Goal: Check status: Check status

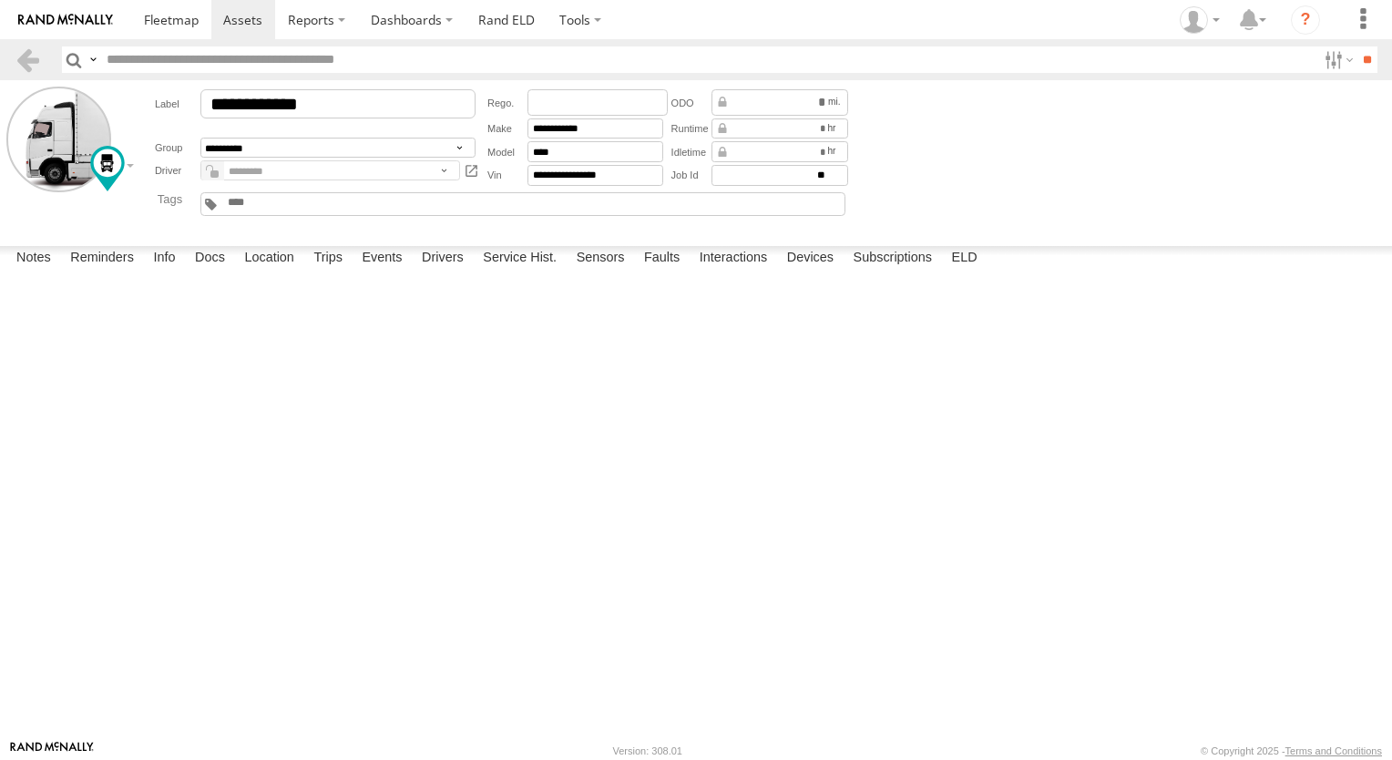
scroll to position [1784, 0]
click at [202, 26] on link at bounding box center [171, 19] width 80 height 39
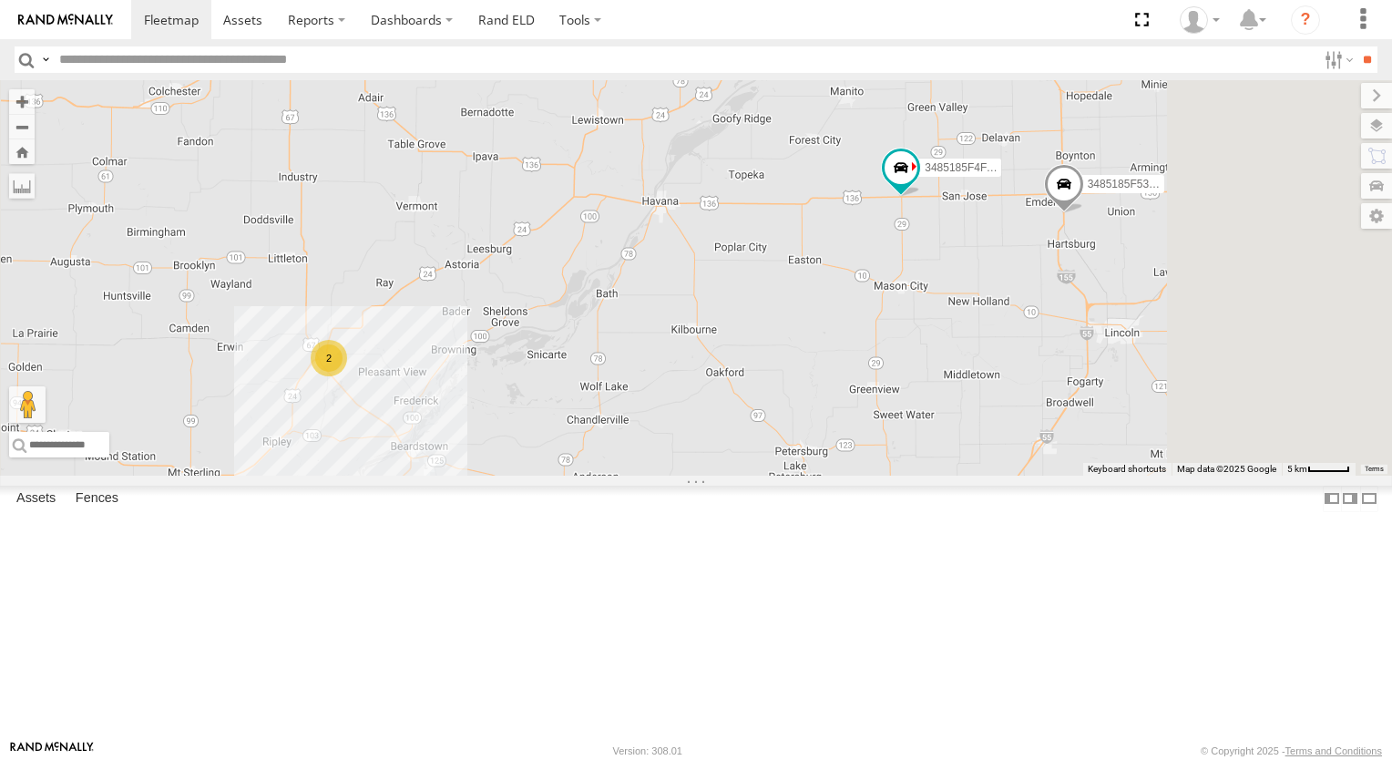
click at [1127, 358] on div "3485185F4FAC 2 3485185F53E0" at bounding box center [696, 277] width 1392 height 395
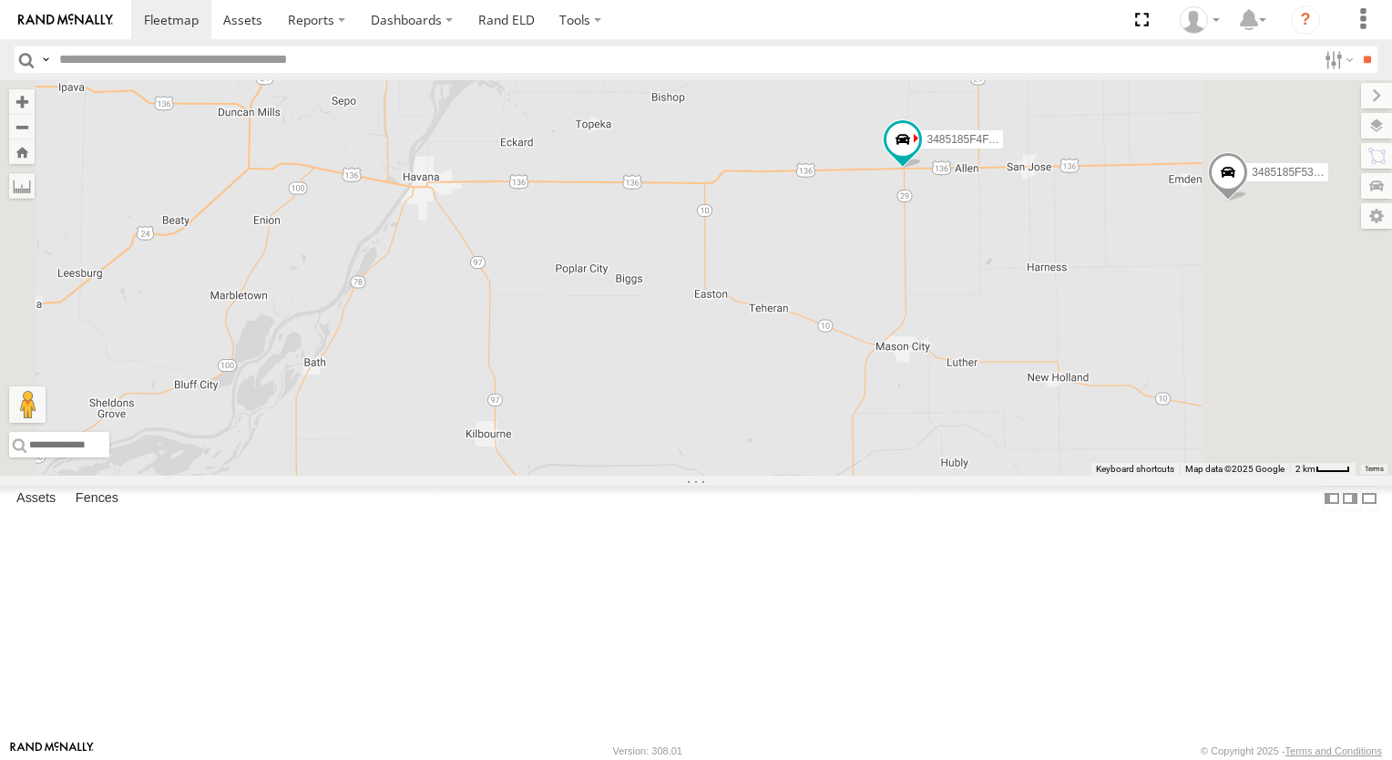
drag, startPoint x: 1167, startPoint y: 335, endPoint x: 1102, endPoint y: 340, distance: 64.8
click at [1102, 340] on div "3485185F4FAC 3485185F53E0" at bounding box center [696, 277] width 1392 height 395
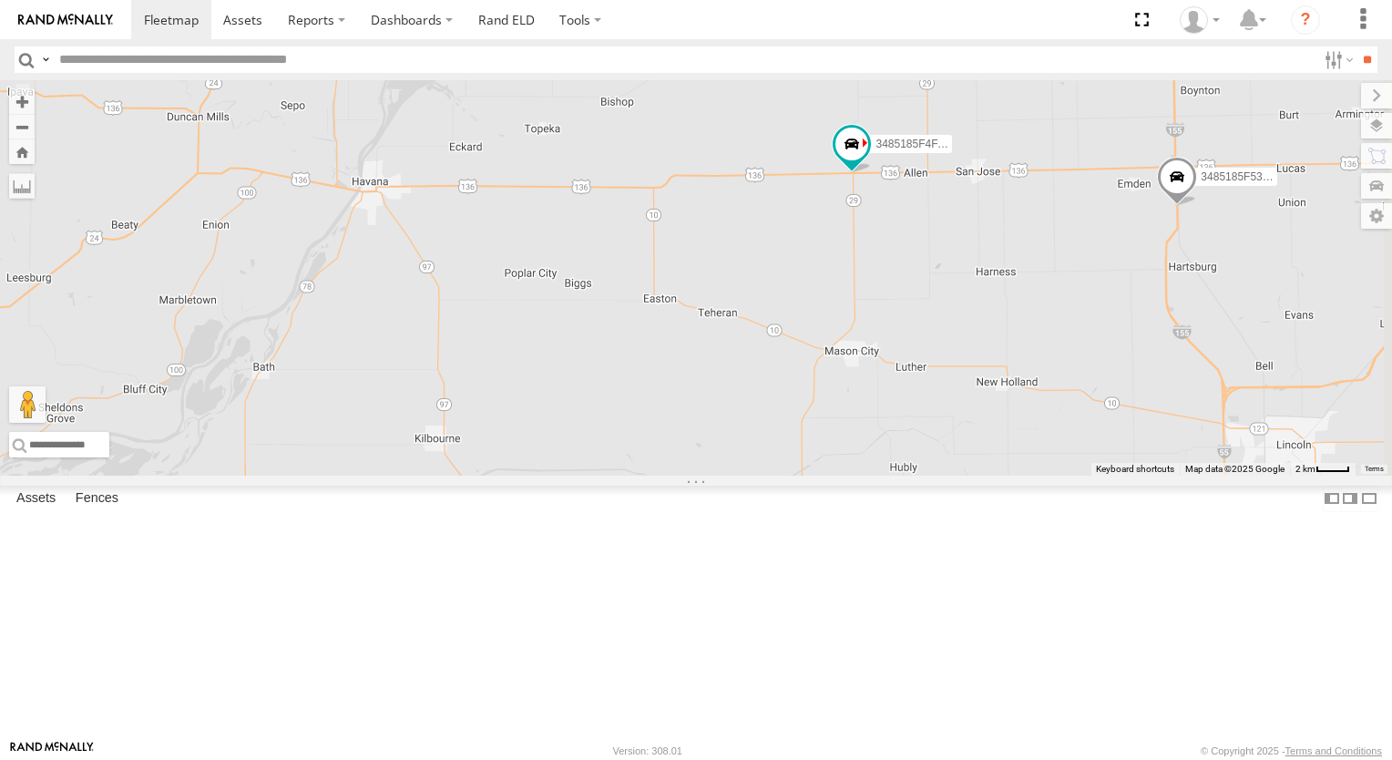
click at [1102, 340] on div "3485185F4FAC 3485185F53E0" at bounding box center [696, 277] width 1392 height 395
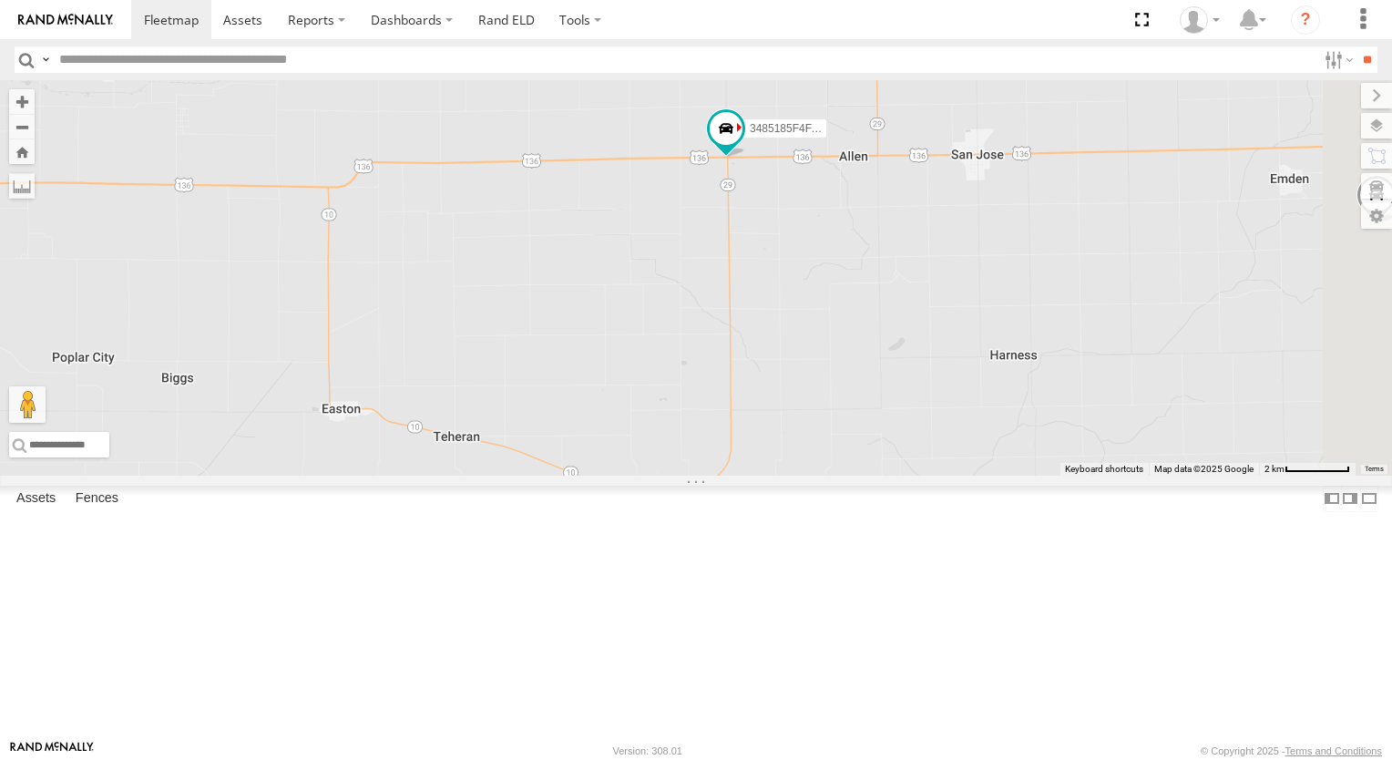
drag, startPoint x: 1108, startPoint y: 315, endPoint x: 1021, endPoint y: 343, distance: 90.8
click at [996, 337] on div "3485185F4FAC 3485185F53E0" at bounding box center [696, 277] width 1392 height 395
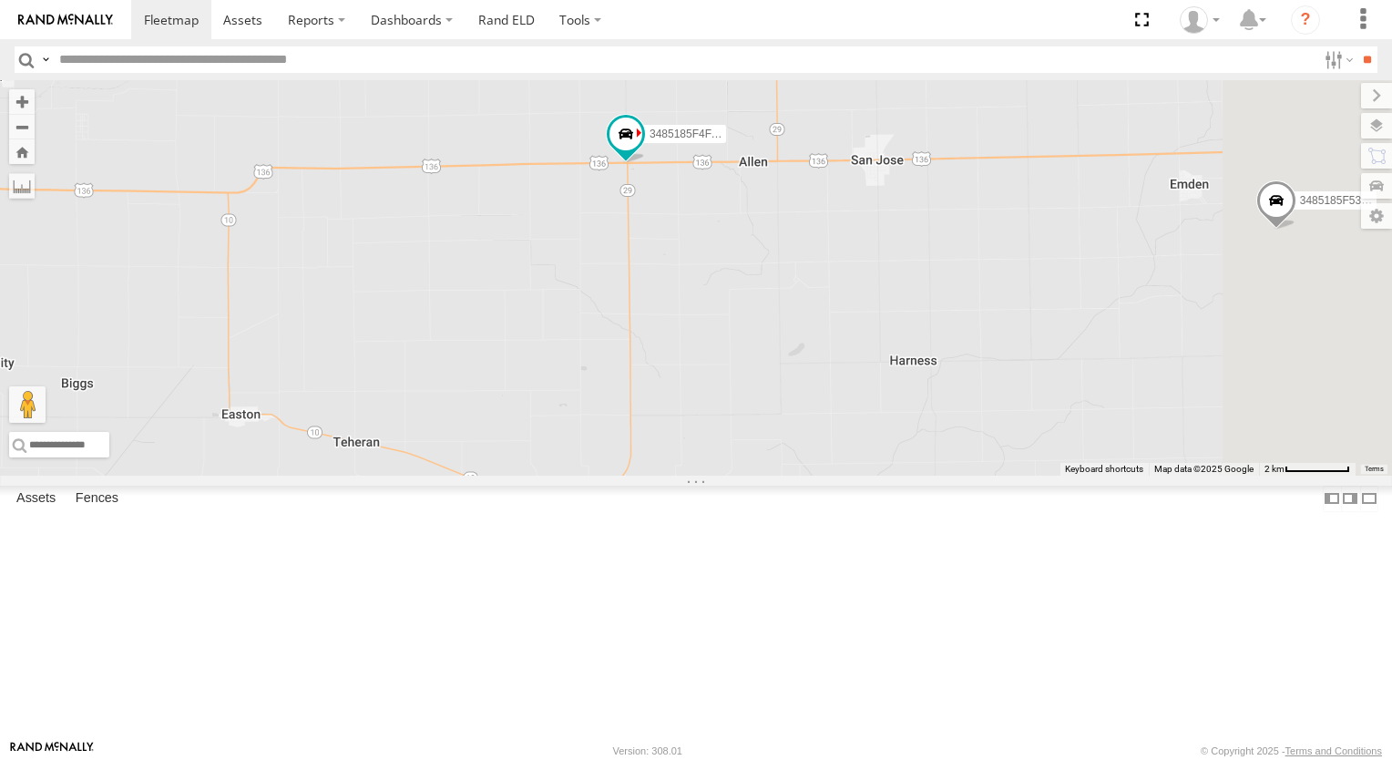
drag, startPoint x: 1085, startPoint y: 345, endPoint x: 1015, endPoint y: 348, distance: 70.2
click at [1015, 348] on div "3485185F4FAC 3485185F53E0" at bounding box center [696, 277] width 1392 height 395
click at [910, 324] on div "3485185F4FAC 3485185F53E0" at bounding box center [696, 277] width 1392 height 395
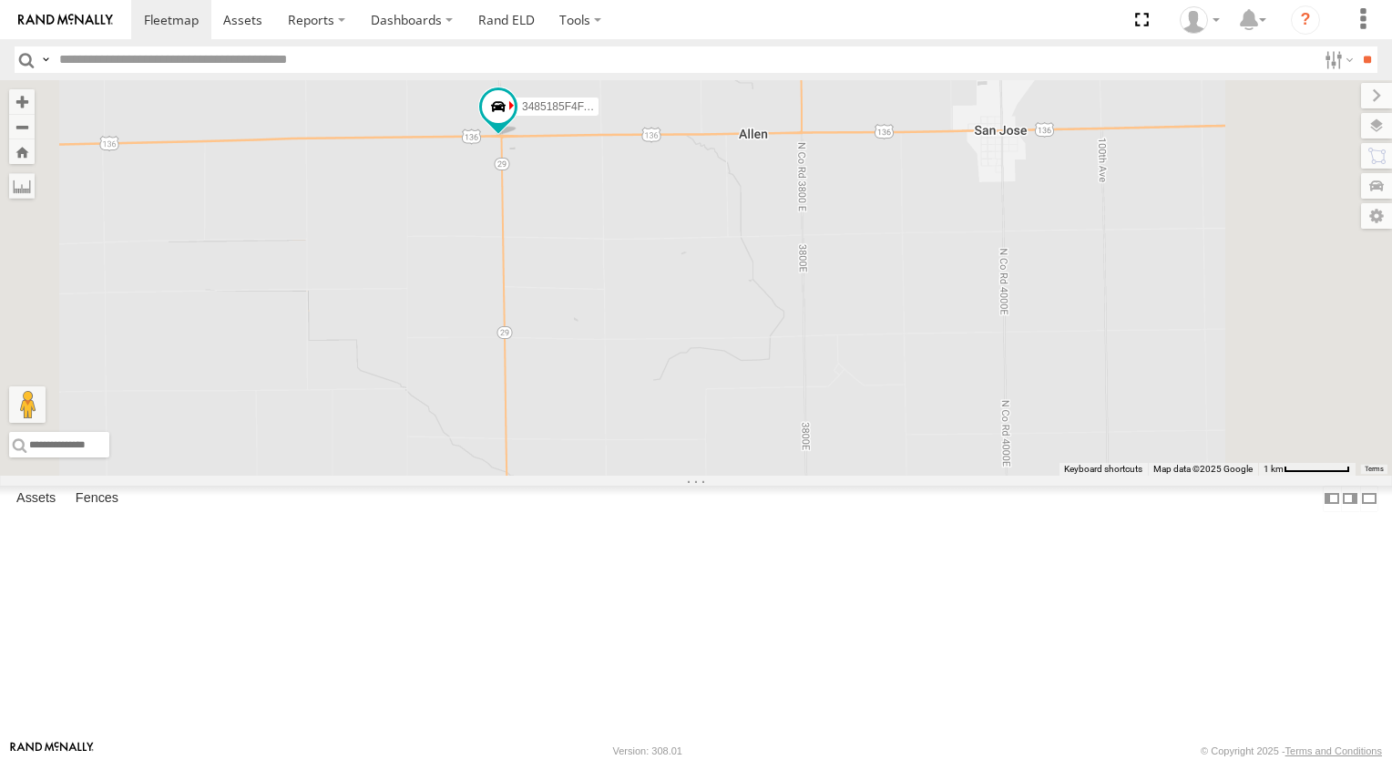
drag, startPoint x: 959, startPoint y: 306, endPoint x: 863, endPoint y: 309, distance: 96.6
click at [863, 309] on div "3485185F4FAC 3485185F53E0" at bounding box center [696, 277] width 1392 height 395
drag, startPoint x: 1047, startPoint y: 304, endPoint x: 907, endPoint y: 314, distance: 140.7
click at [907, 314] on div "3485185F4FAC 3485185F53E0" at bounding box center [696, 277] width 1392 height 395
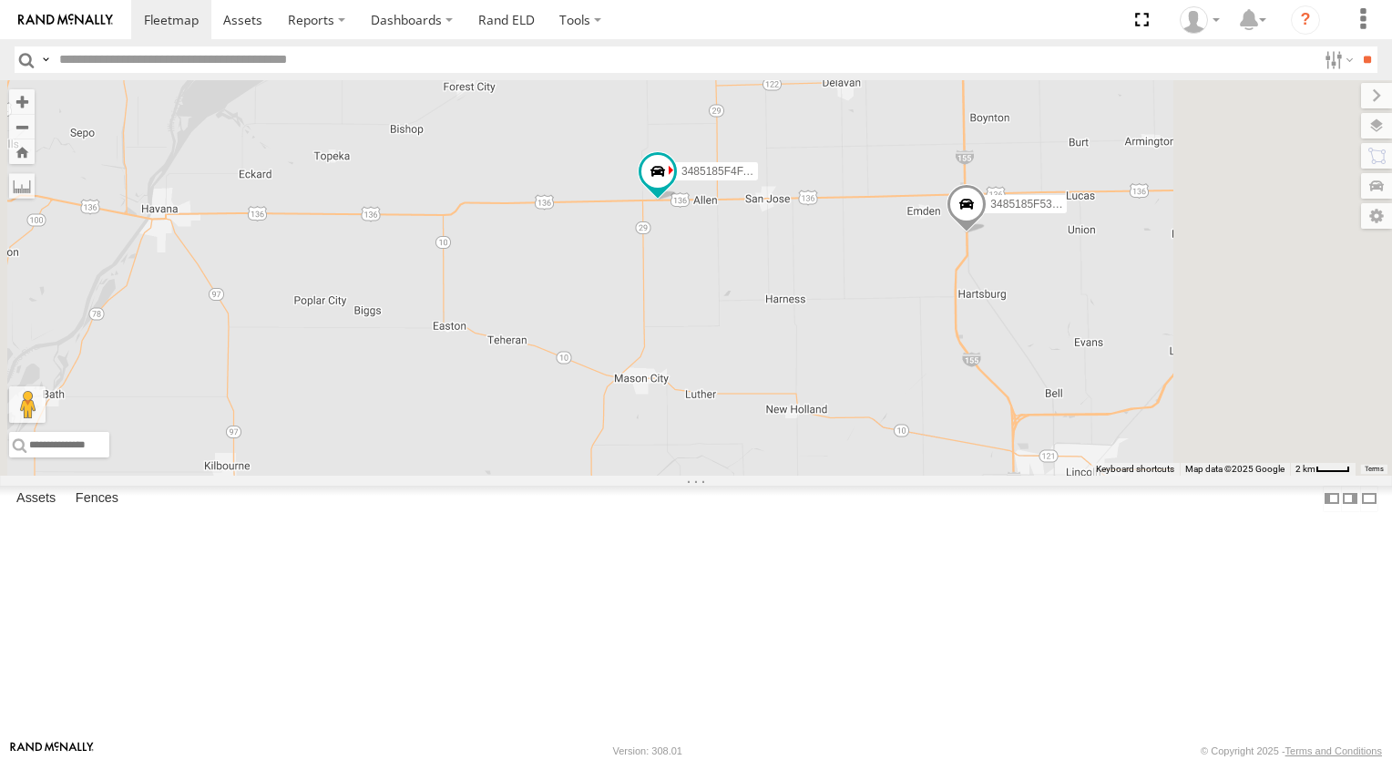
click at [0, 0] on link at bounding box center [0, 0] width 0 height 0
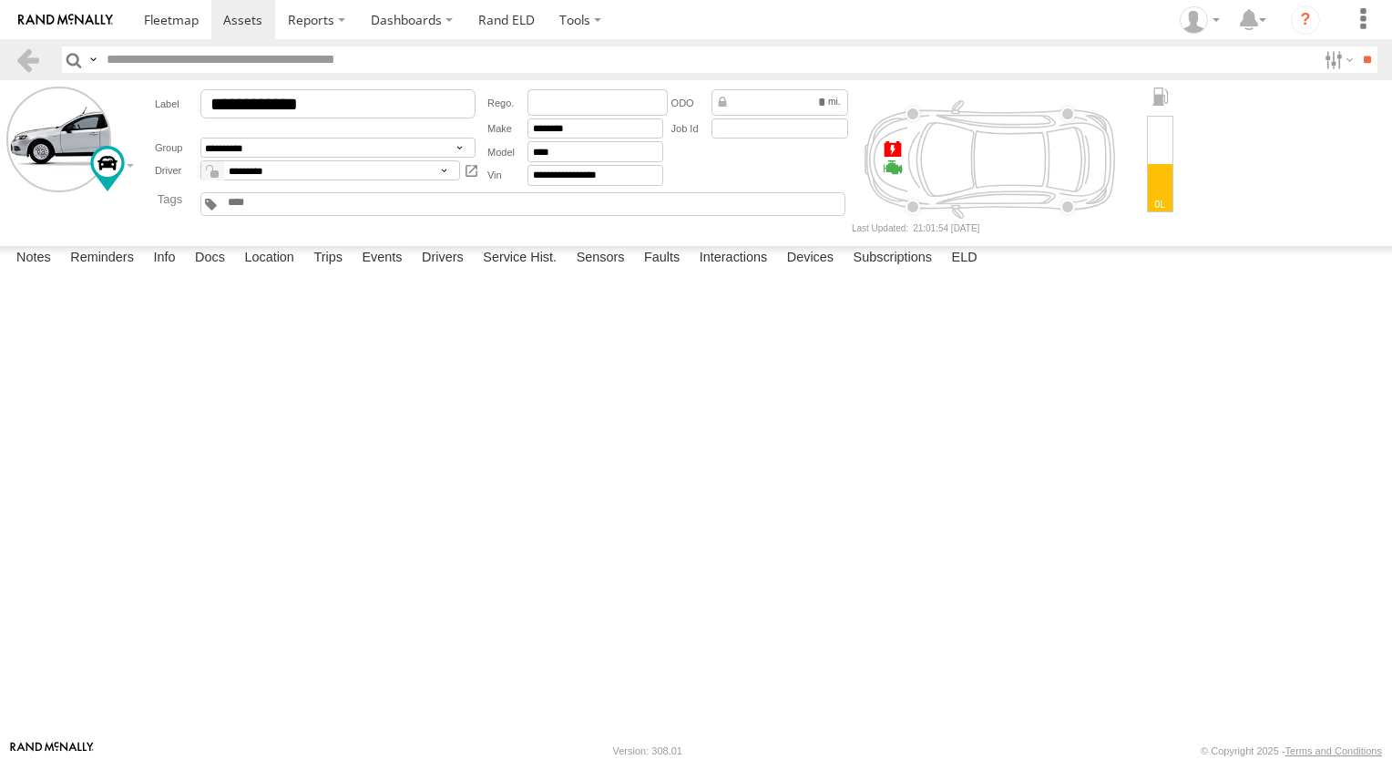
click at [0, 0] on label at bounding box center [0, 0] width 0 height 0
